Goal: Find specific page/section: Find specific page/section

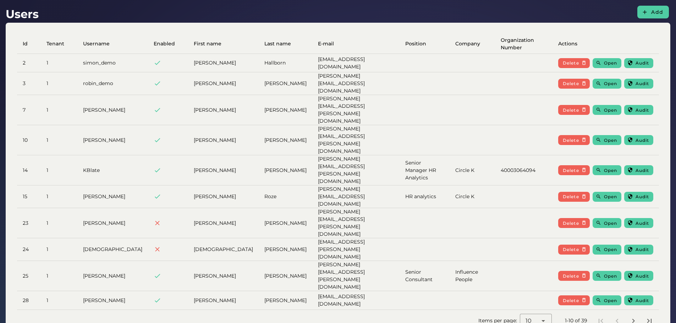
click at [312, 291] on td "teodor.volcevski@hm.com" at bounding box center [355, 300] width 87 height 18
copy td "teodor.volcevski@hm.com"
click at [312, 291] on td "teodor.volcevski@hm.com" at bounding box center [355, 300] width 87 height 18
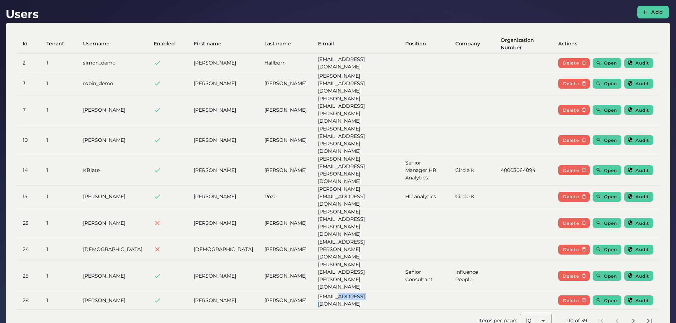
click at [312, 291] on td "teodor.volcevski@hm.com" at bounding box center [355, 300] width 87 height 18
click at [188, 291] on td "Teodor" at bounding box center [223, 300] width 71 height 18
copy td "Teodor"
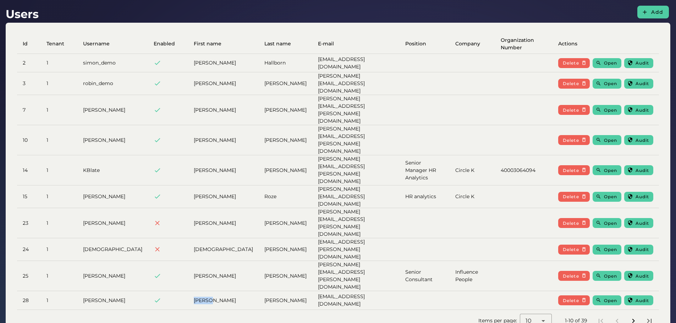
click at [635, 317] on icon "Next page" at bounding box center [633, 321] width 9 height 9
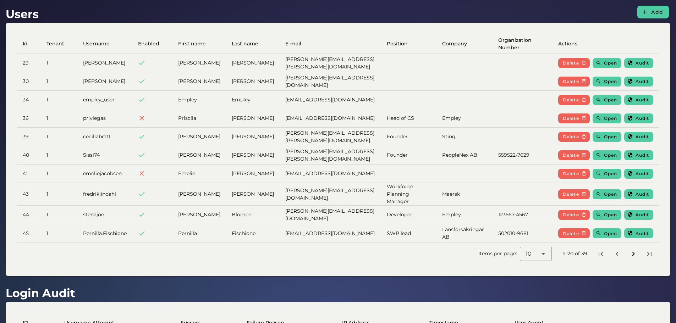
click at [638, 249] on button "Next page" at bounding box center [633, 254] width 13 height 13
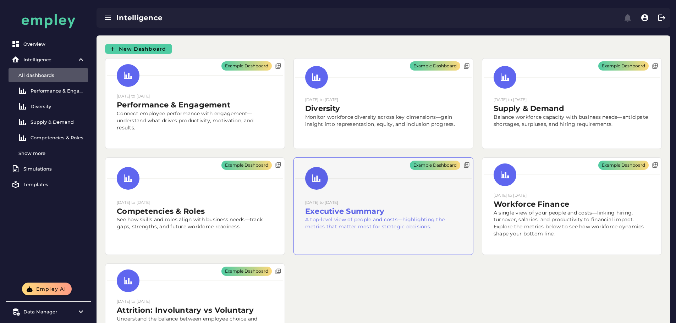
click at [294, 236] on div "Example Dashboard" at bounding box center [383, 206] width 179 height 97
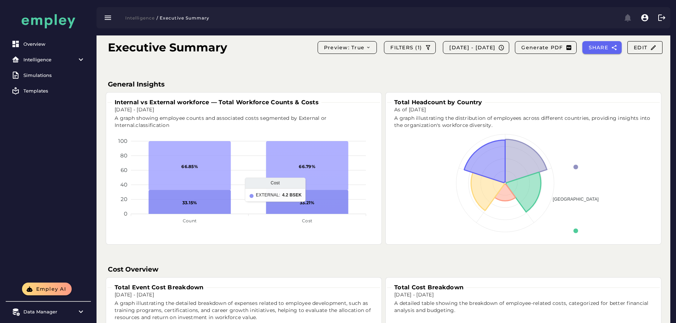
scroll to position [355, 0]
